Goal: Task Accomplishment & Management: Use online tool/utility

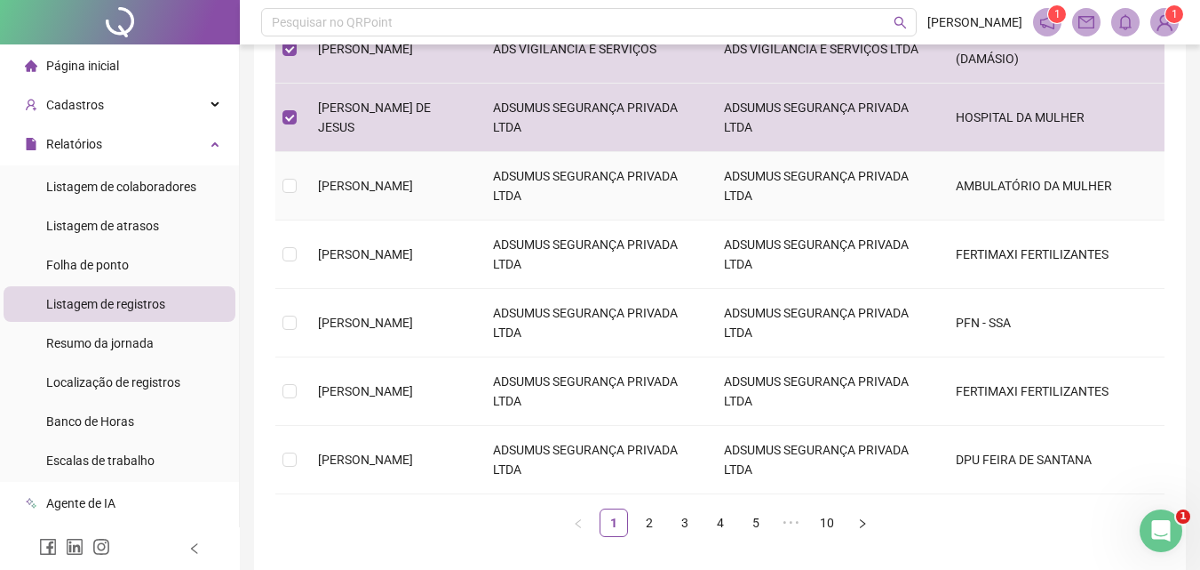
scroll to position [533, 0]
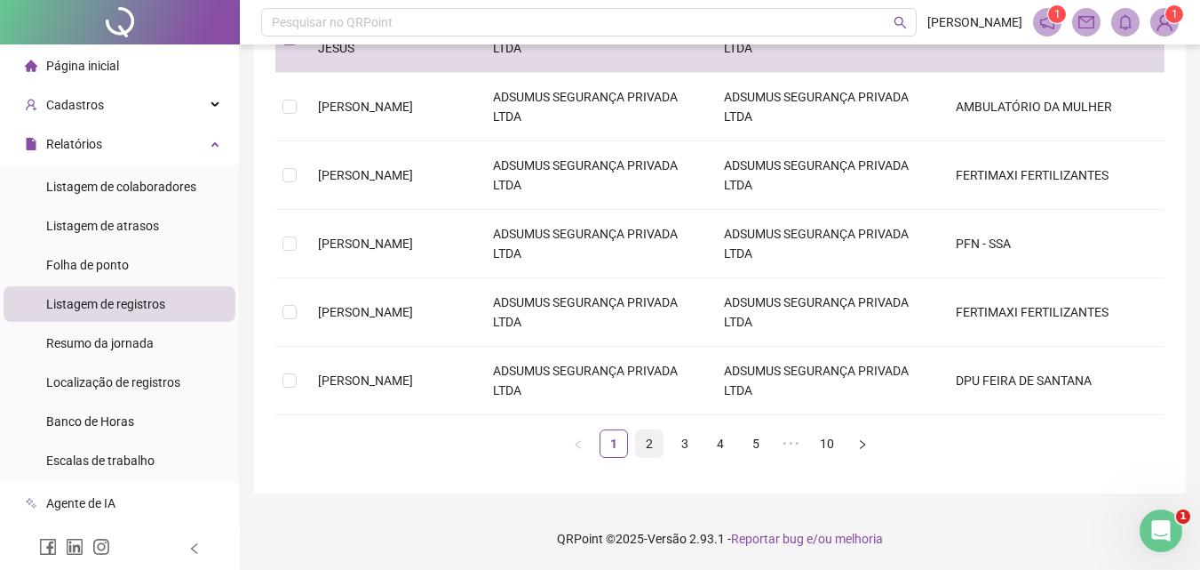
click at [647, 457] on link "2" at bounding box center [649, 443] width 27 height 27
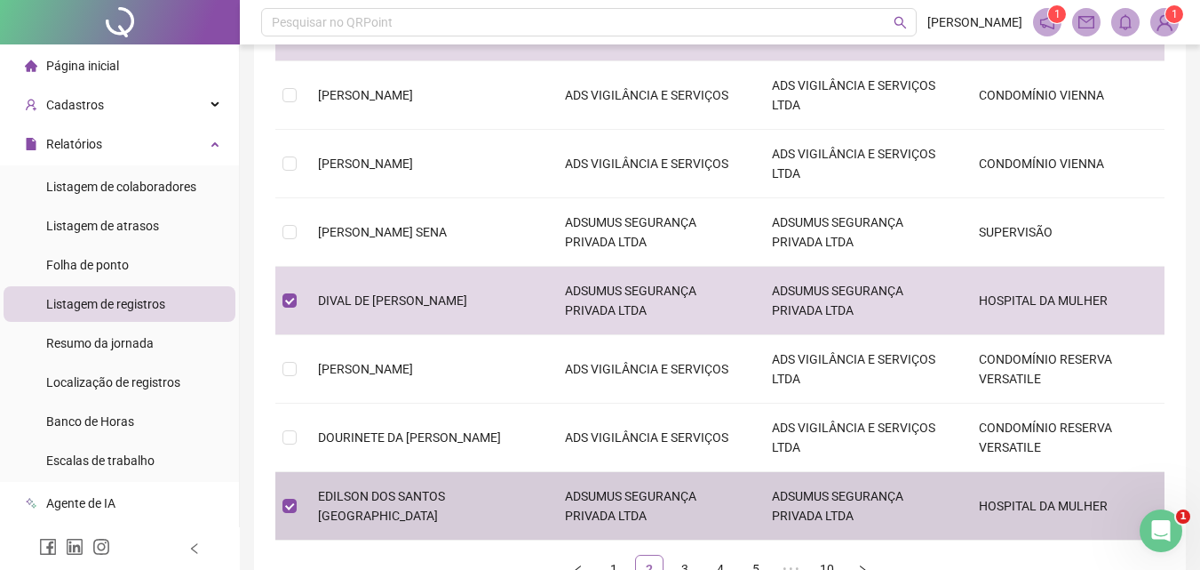
scroll to position [562, 0]
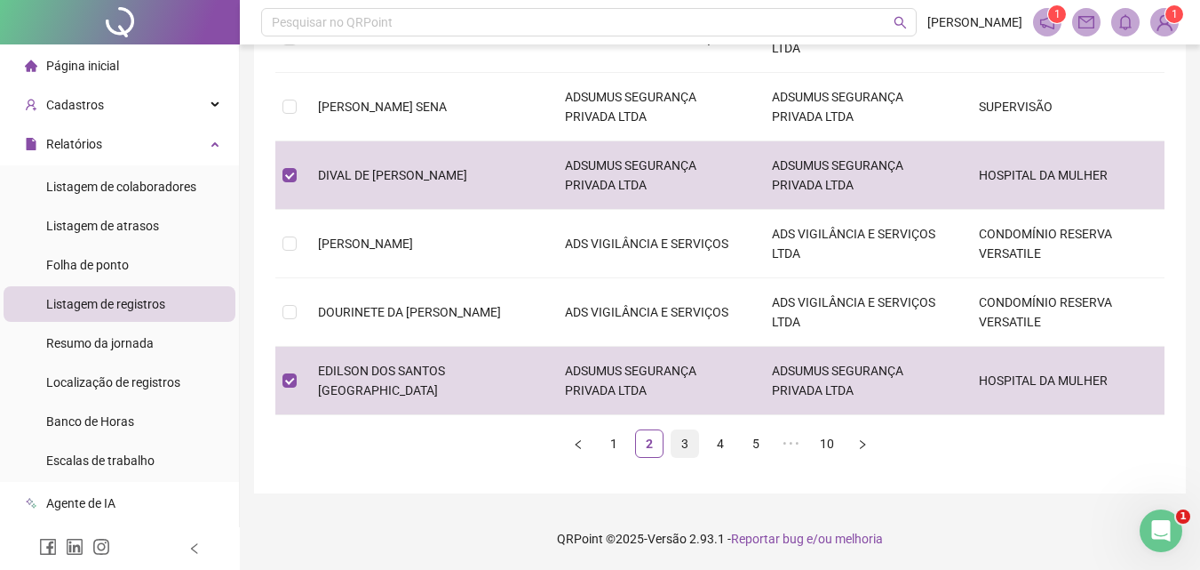
click at [690, 444] on link "3" at bounding box center [685, 443] width 27 height 27
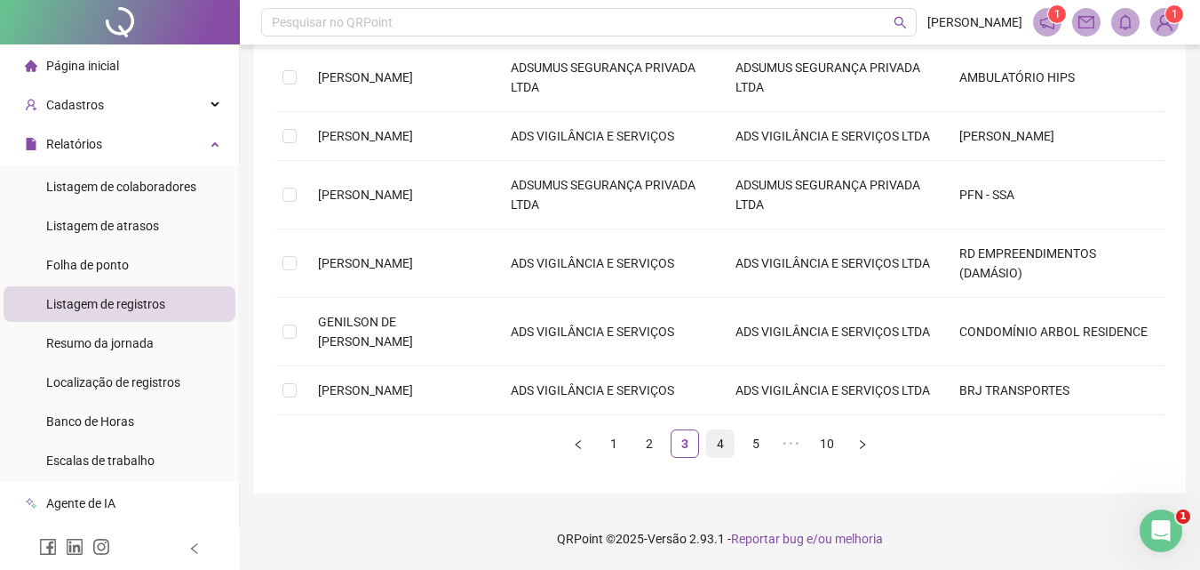
click at [719, 449] on link "4" at bounding box center [720, 443] width 27 height 27
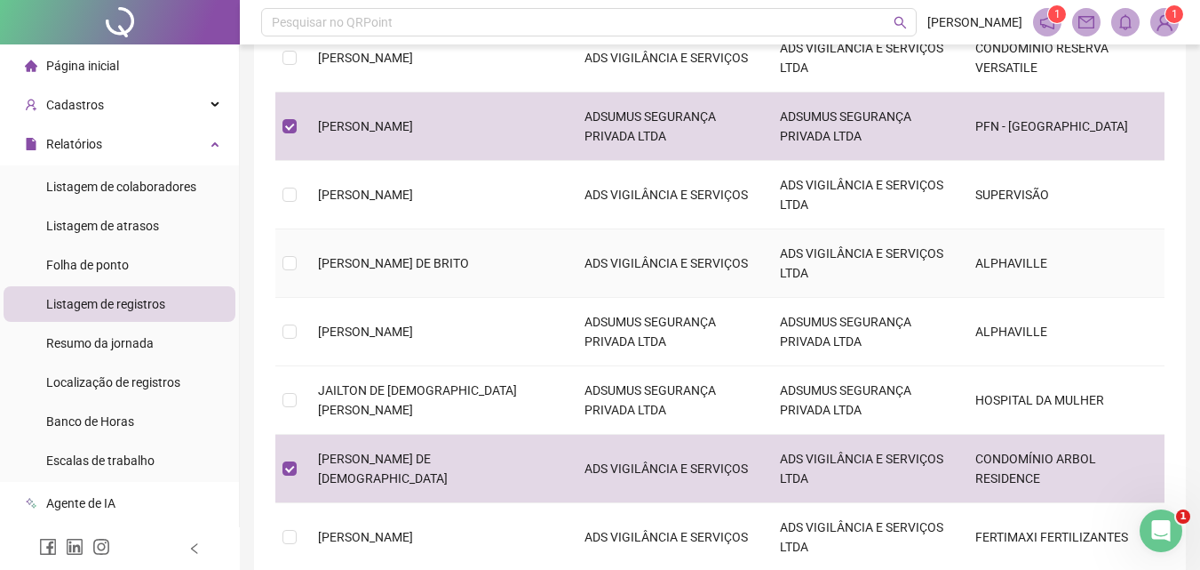
scroll to position [474, 0]
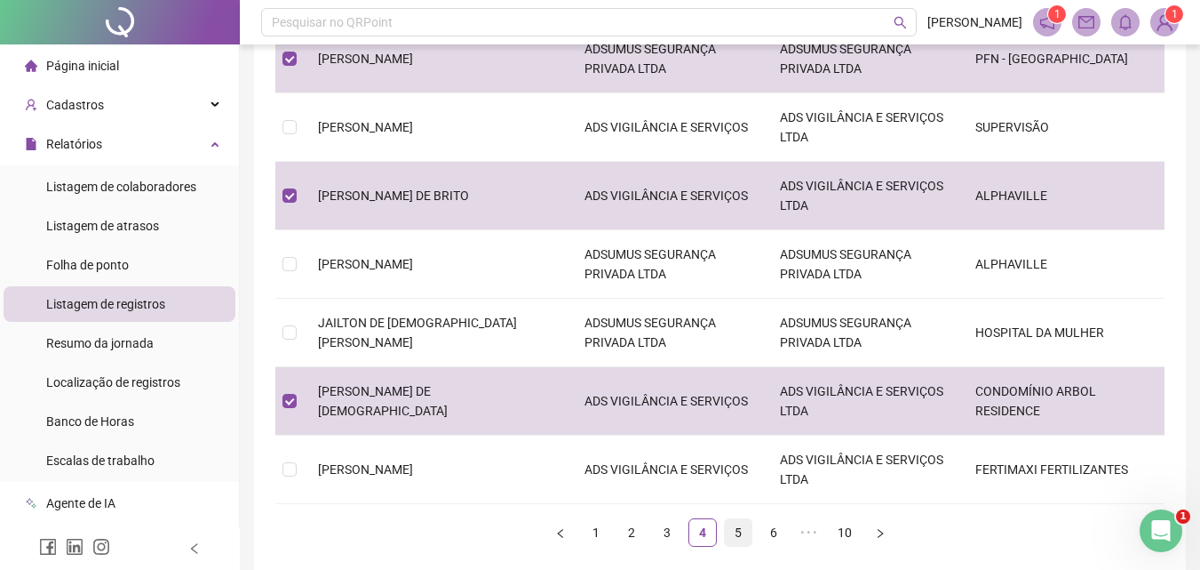
click at [741, 531] on link "5" at bounding box center [738, 532] width 27 height 27
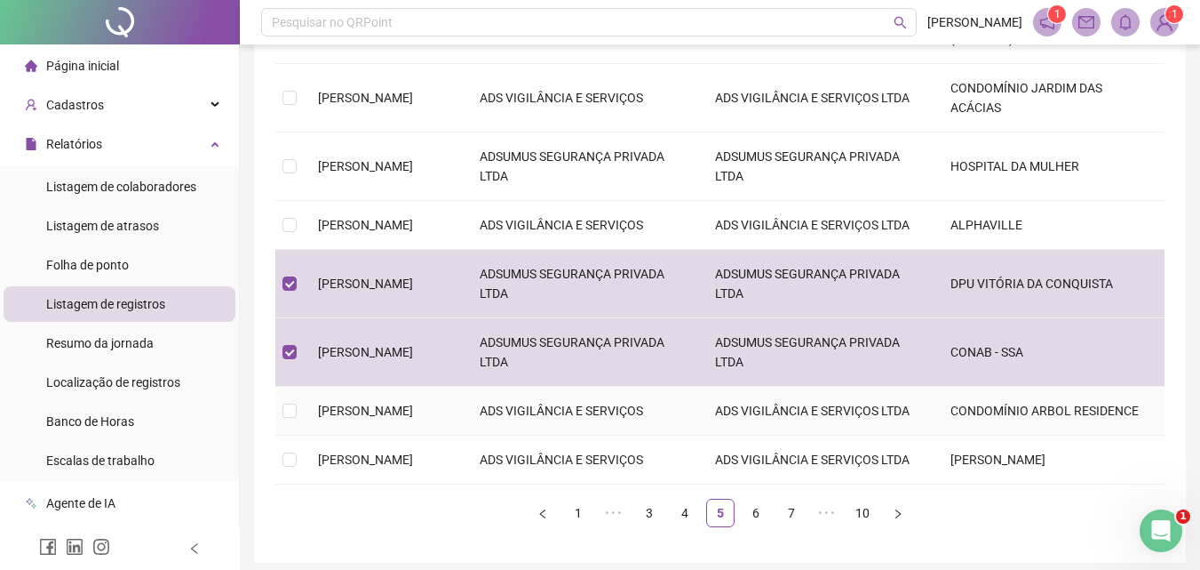
scroll to position [562, 0]
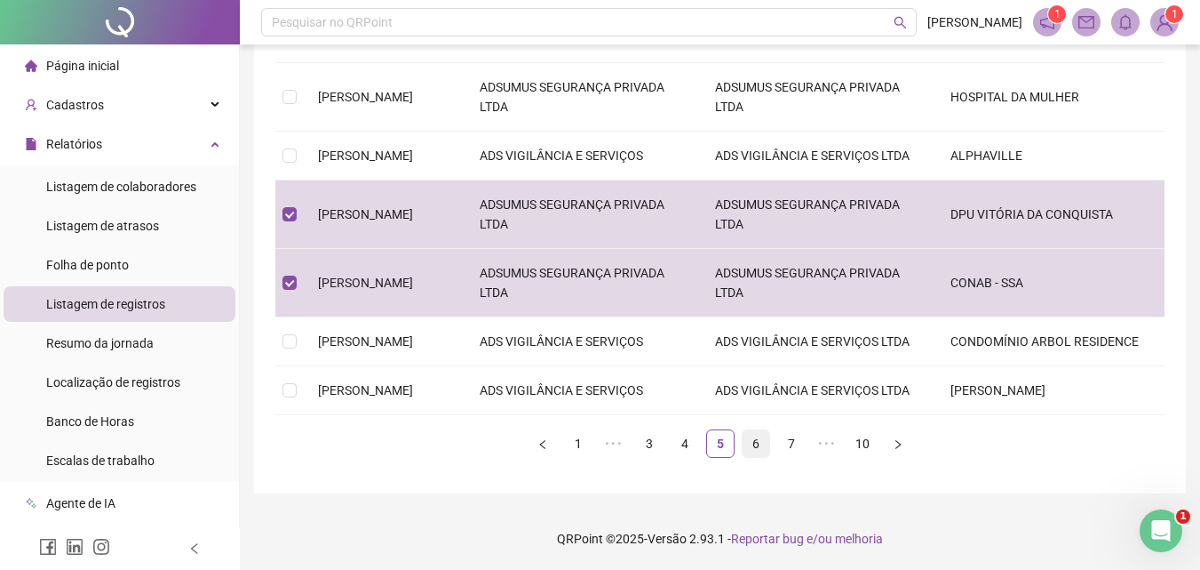
click at [758, 443] on link "6" at bounding box center [756, 443] width 27 height 27
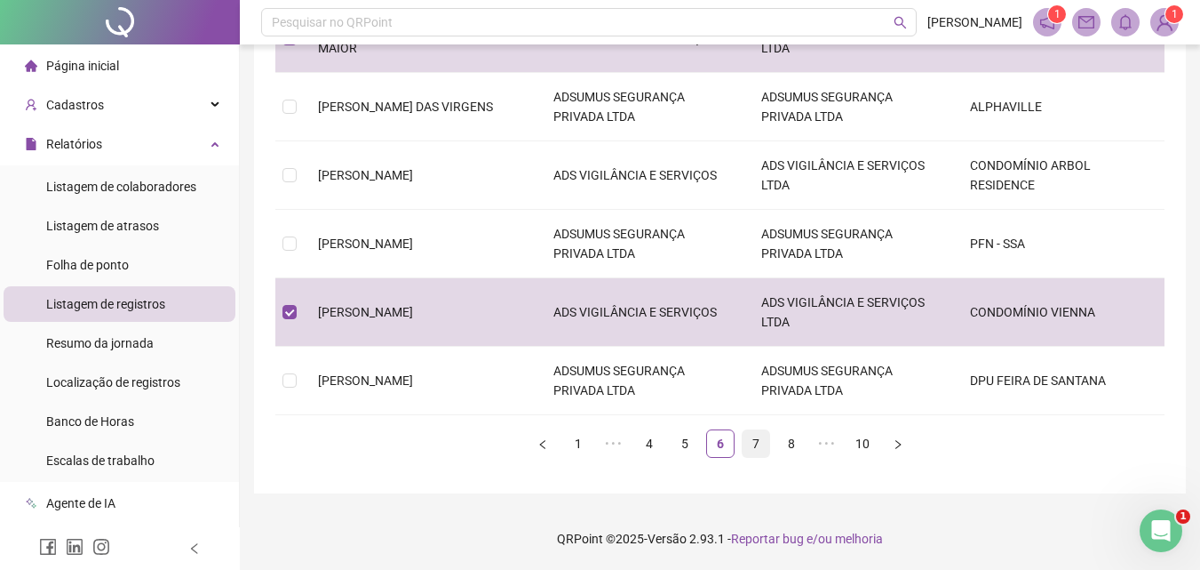
click at [760, 442] on link "7" at bounding box center [756, 443] width 27 height 27
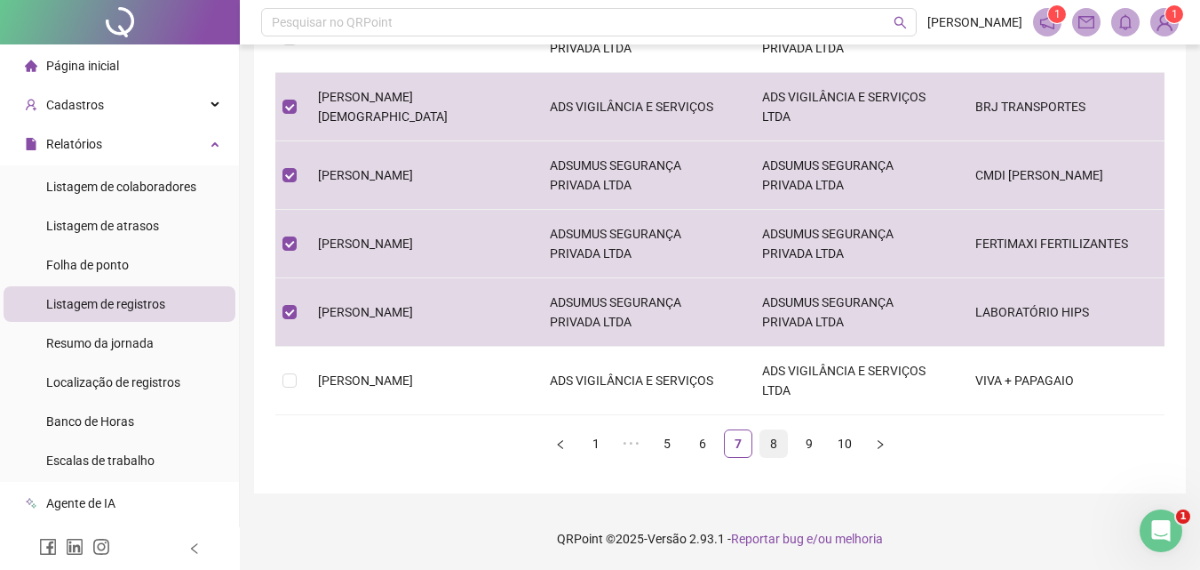
click at [768, 443] on link "8" at bounding box center [774, 443] width 27 height 27
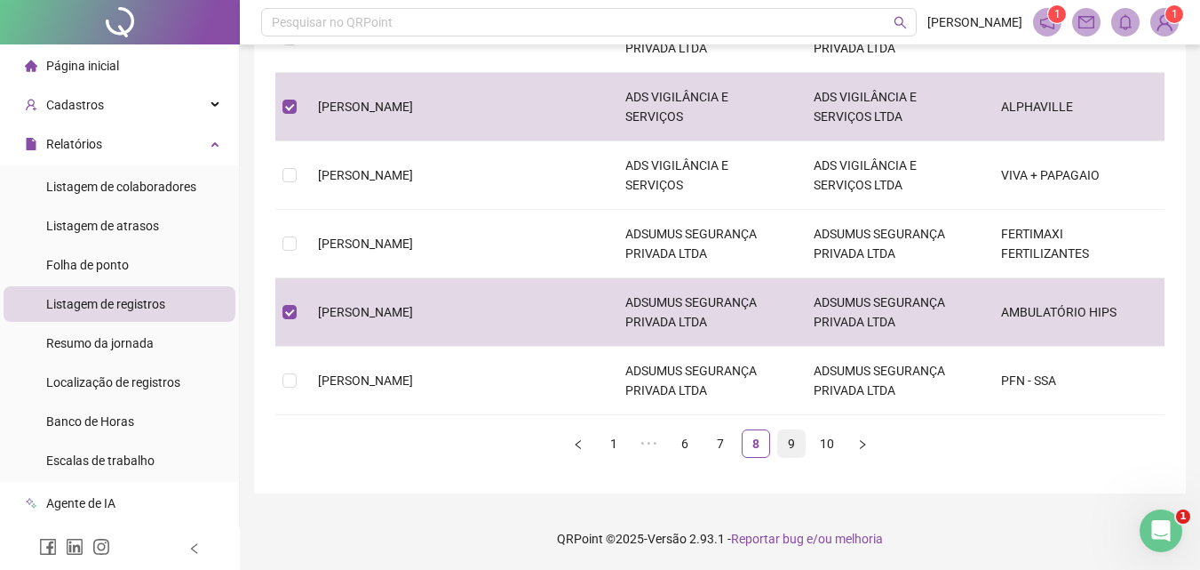
click at [795, 445] on link "9" at bounding box center [791, 443] width 27 height 27
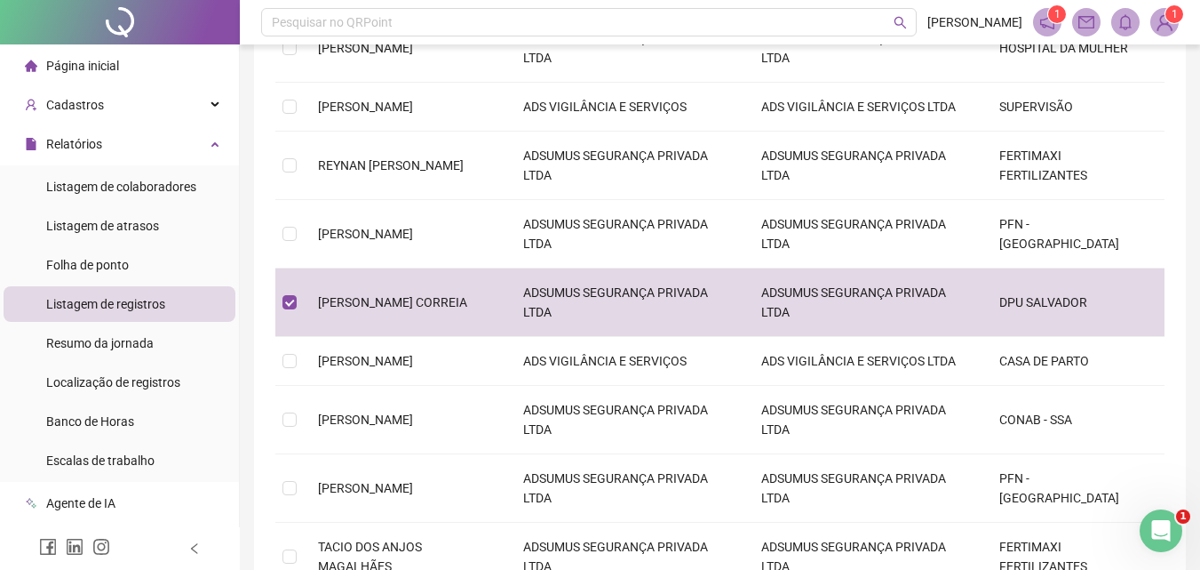
scroll to position [523, 0]
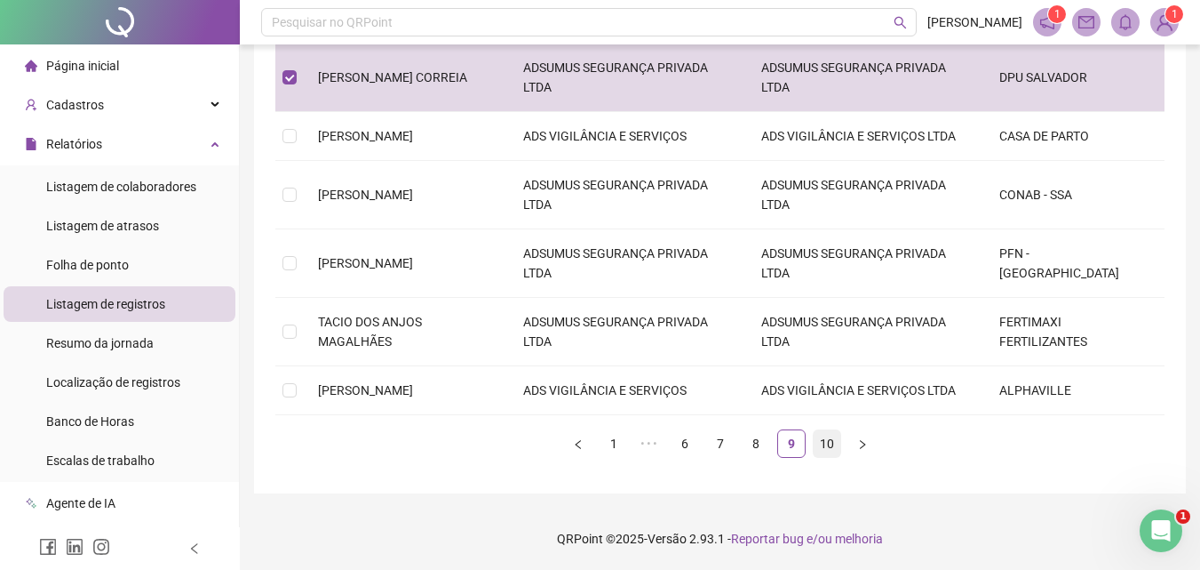
click at [821, 438] on link "10" at bounding box center [827, 443] width 27 height 27
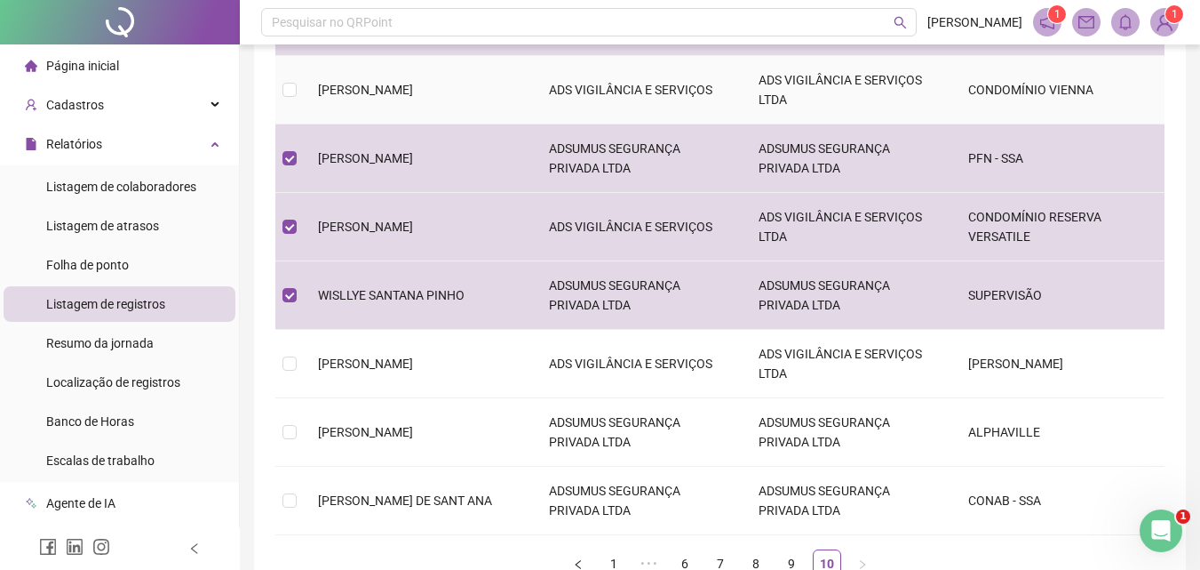
scroll to position [562, 0]
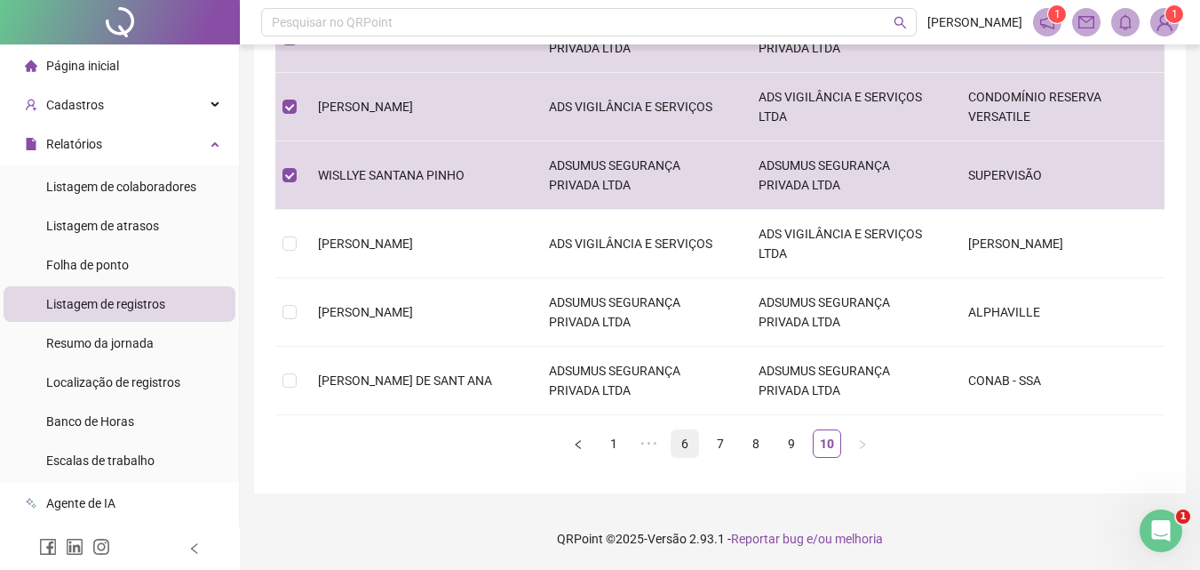
click at [681, 443] on link "6" at bounding box center [685, 443] width 27 height 27
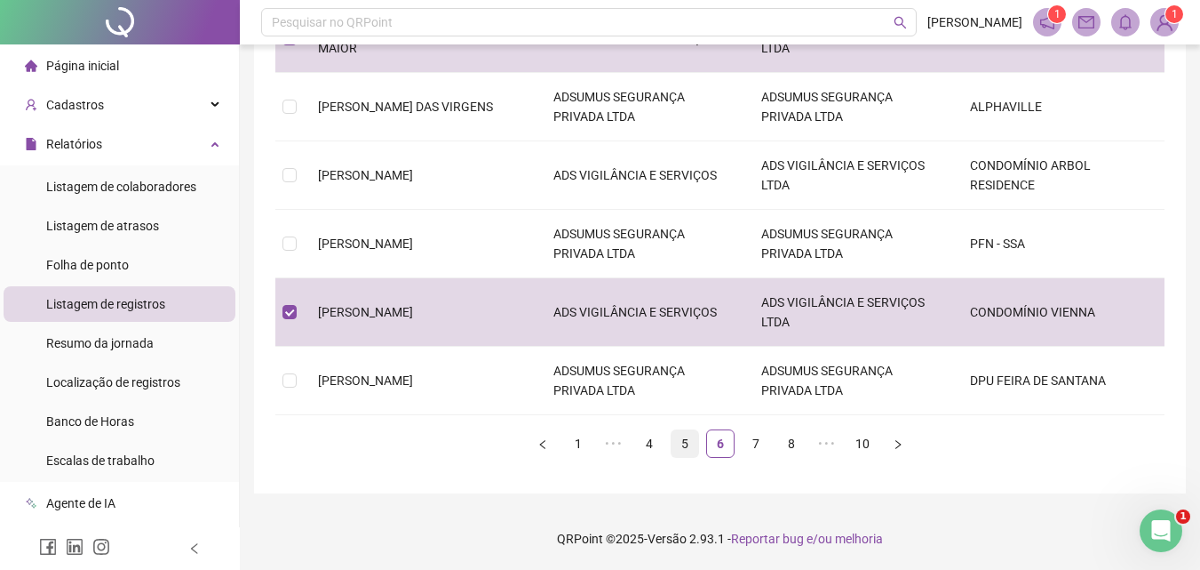
click at [676, 441] on link "5" at bounding box center [685, 443] width 27 height 27
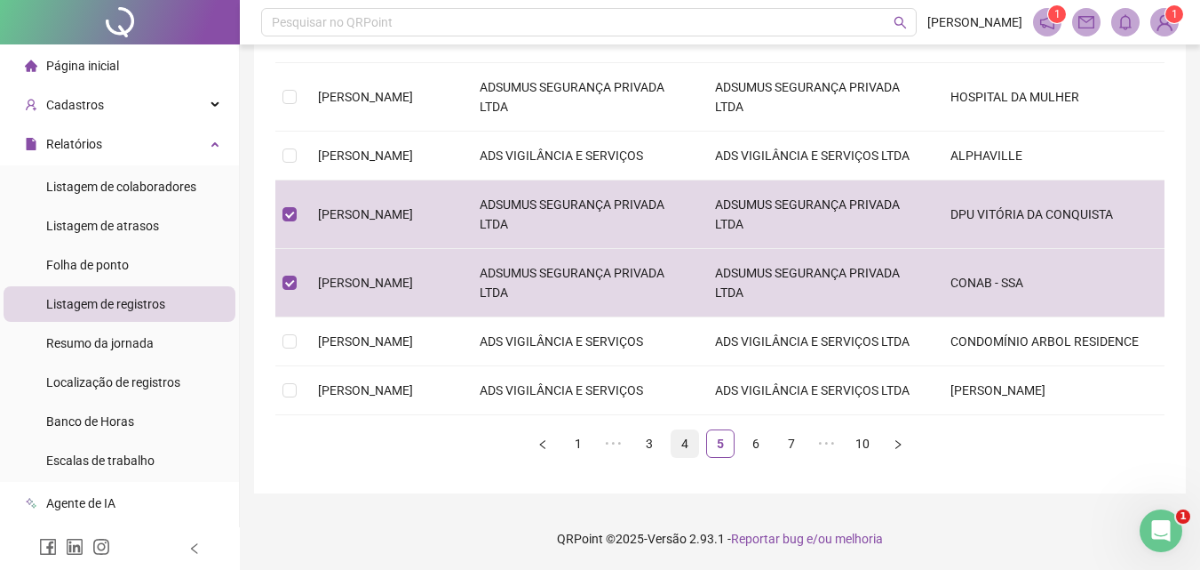
click at [687, 445] on link "4" at bounding box center [685, 443] width 27 height 27
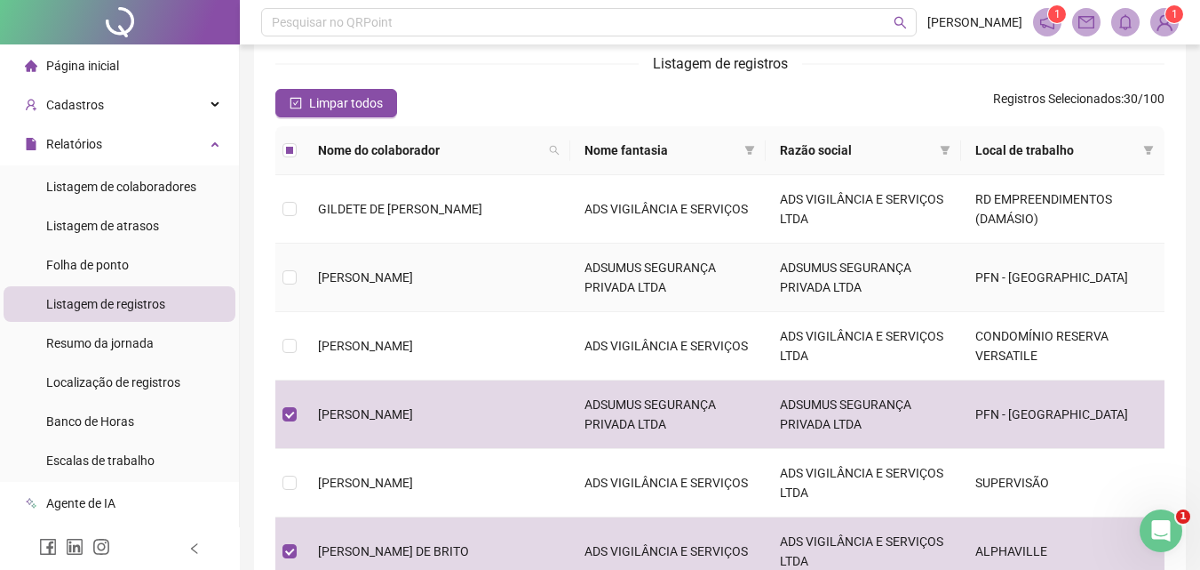
scroll to position [0, 0]
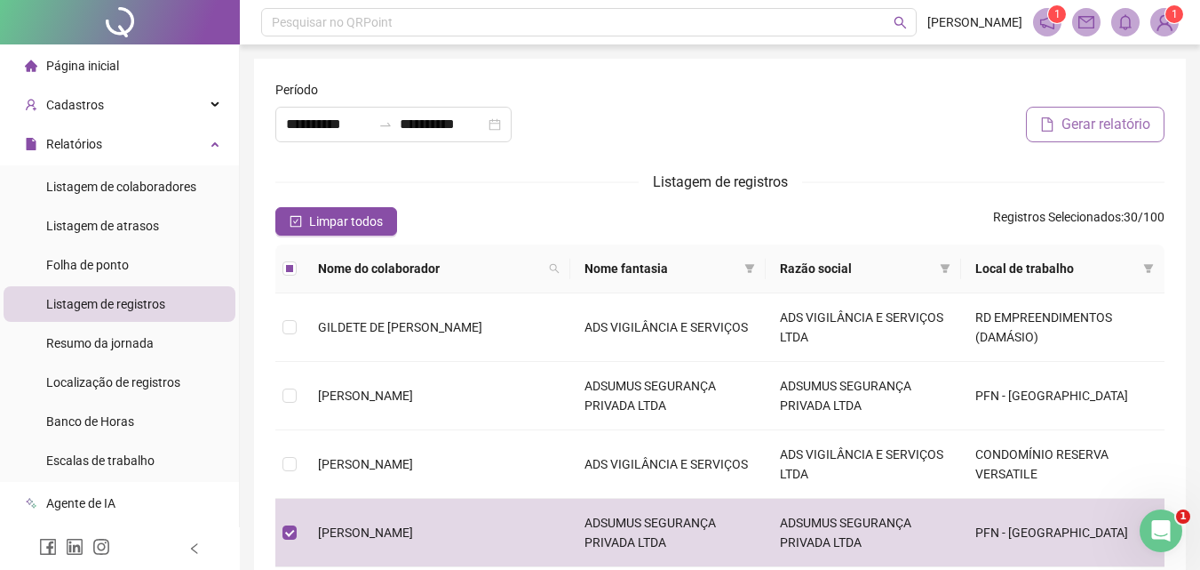
click at [1094, 127] on span "Gerar relatório" at bounding box center [1106, 124] width 89 height 21
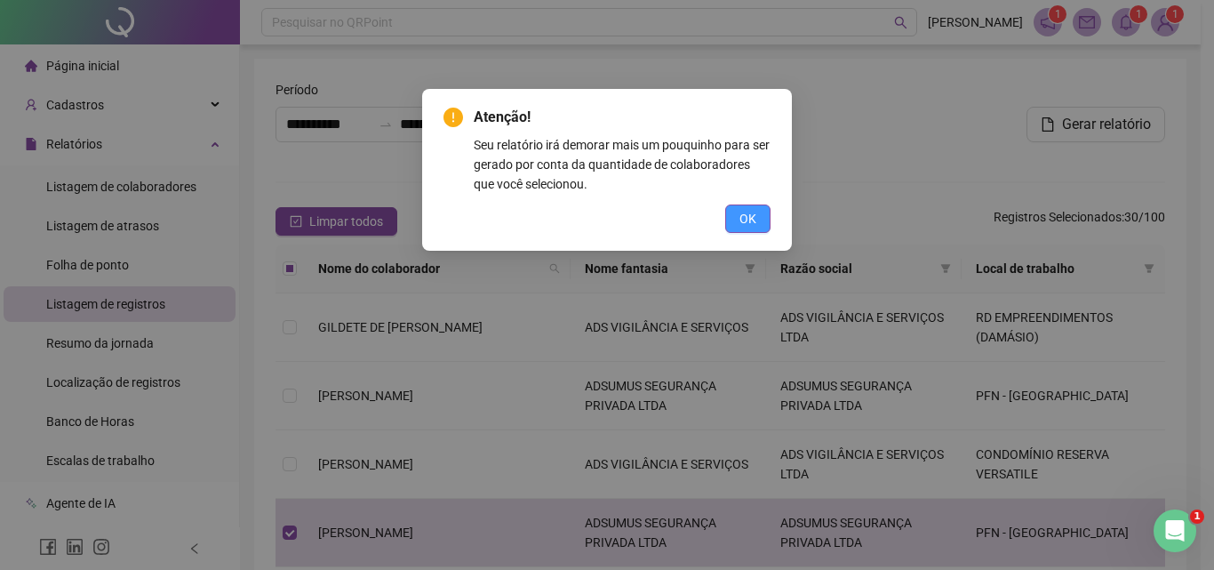
click at [762, 216] on button "OK" at bounding box center [747, 218] width 45 height 28
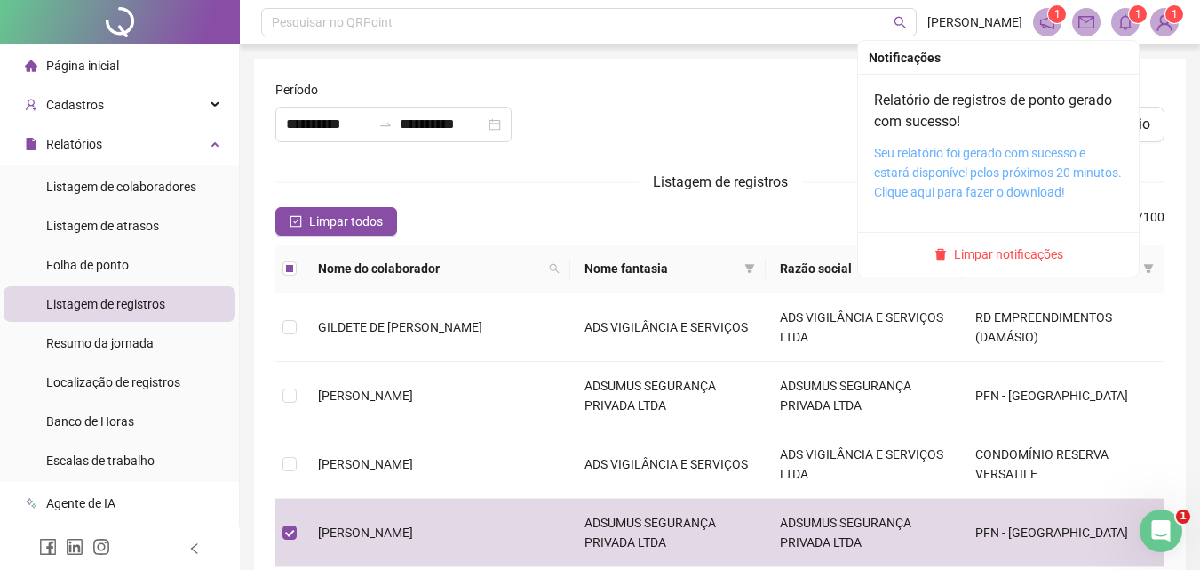
click at [1027, 156] on link "Seu relatório foi gerado com sucesso e estará disponível pelos próximos 20 minu…" at bounding box center [998, 172] width 248 height 53
